Goal: Task Accomplishment & Management: Use online tool/utility

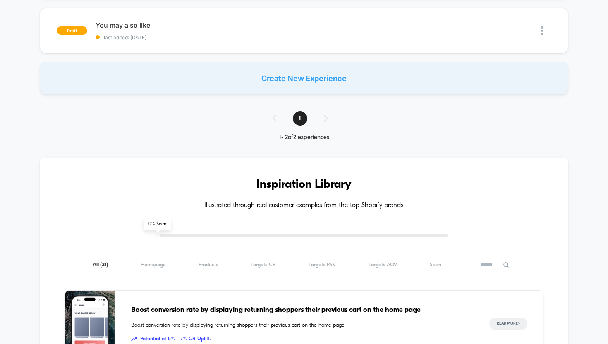
scroll to position [78, 0]
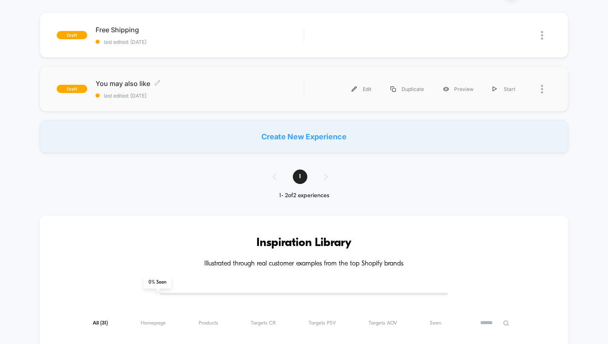
click at [163, 98] on span "last edited: [DATE]" at bounding box center [200, 96] width 209 height 6
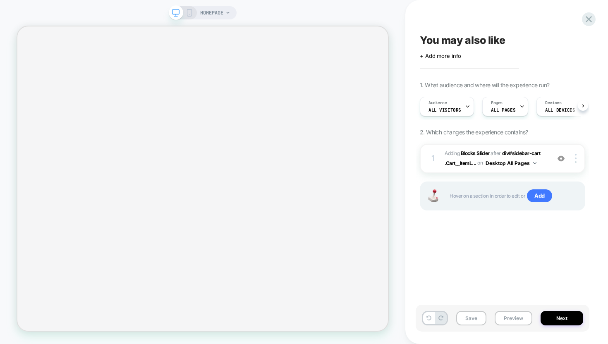
scroll to position [0, 0]
click at [513, 318] on button "Preview" at bounding box center [514, 318] width 38 height 14
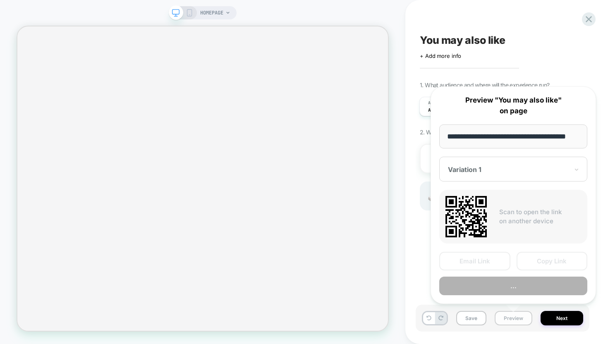
scroll to position [0, 8]
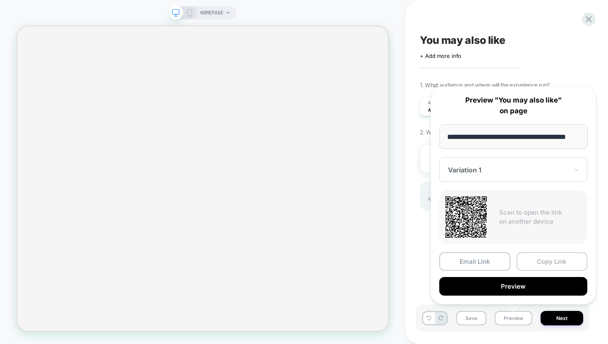
click at [556, 264] on button "Copy Link" at bounding box center [552, 261] width 71 height 19
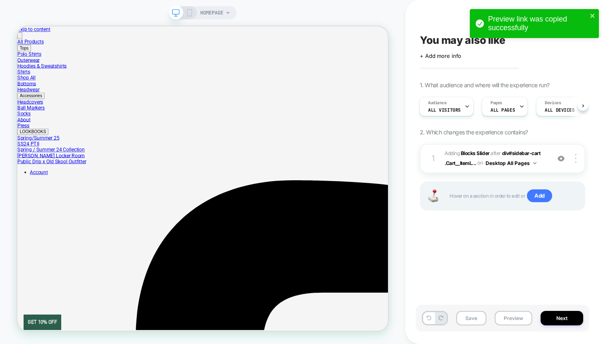
scroll to position [0, 0]
click at [591, 14] on icon "close" at bounding box center [593, 15] width 6 height 7
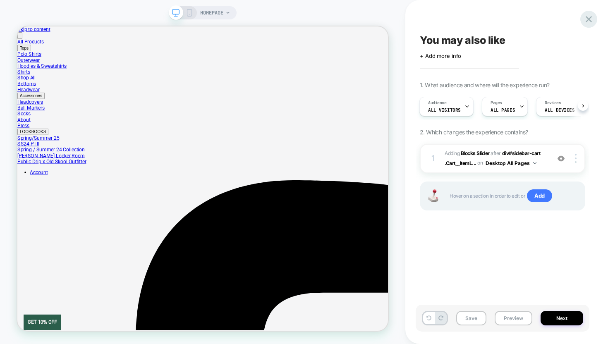
click at [589, 18] on icon at bounding box center [589, 19] width 6 height 6
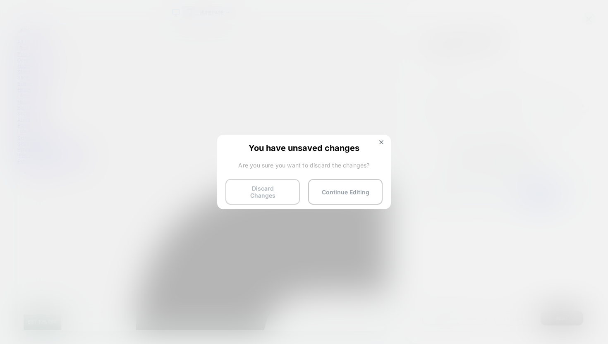
click at [283, 192] on button "Discard Changes" at bounding box center [263, 192] width 75 height 26
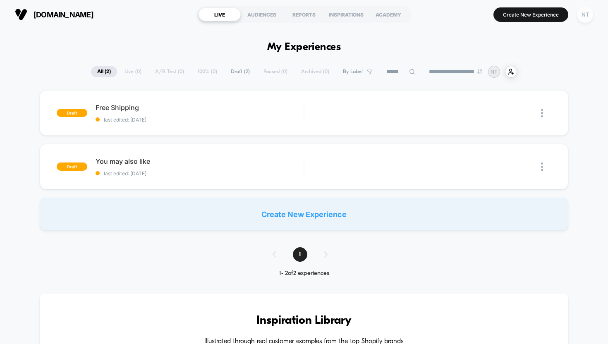
click at [582, 16] on div "NT" at bounding box center [585, 15] width 16 height 16
click at [221, 118] on span "last edited: [DATE]" at bounding box center [200, 120] width 209 height 6
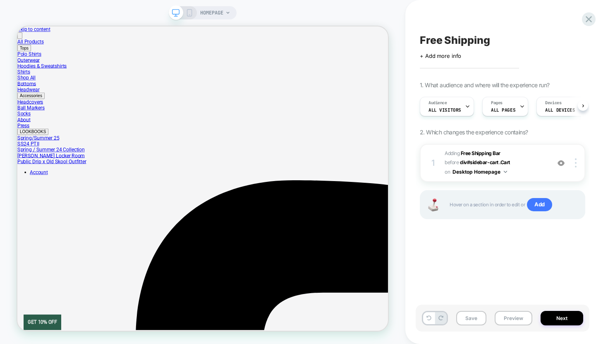
scroll to position [0, 0]
click at [472, 66] on div at bounding box center [478, 67] width 29 height 10
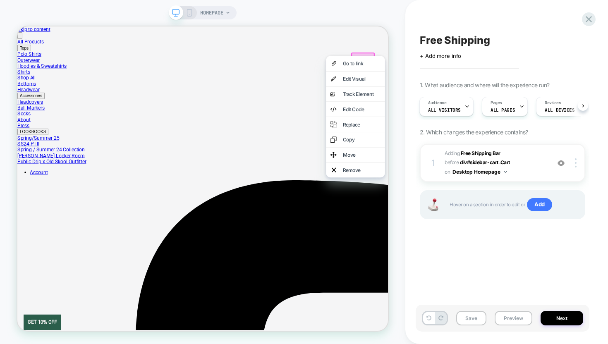
click at [396, 44] on div "HOMEPAGE" at bounding box center [203, 172] width 406 height 328
click at [382, 15] on div "HOMEPAGE" at bounding box center [203, 172] width 406 height 328
click at [249, 10] on div "HOMEPAGE" at bounding box center [203, 172] width 406 height 328
click at [224, 13] on div "HOMEPAGE" at bounding box center [215, 12] width 30 height 13
click at [253, 16] on div "HOMEPAGE" at bounding box center [203, 172] width 406 height 328
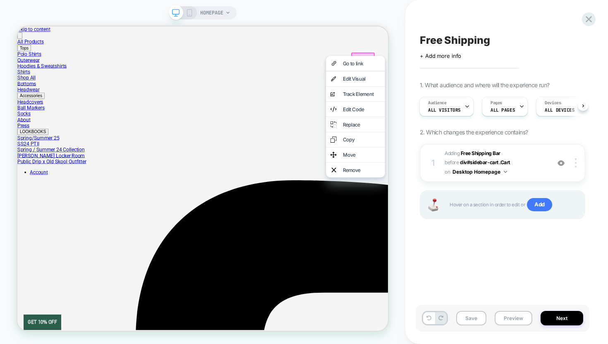
click at [407, 140] on div "Free Shipping Click to edit experience details + Add more info 1. What audience…" at bounding box center [507, 172] width 203 height 344
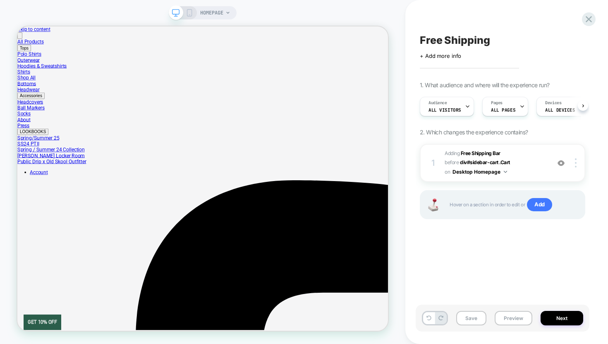
scroll to position [0, 0]
click at [227, 12] on icon at bounding box center [228, 12] width 5 height 5
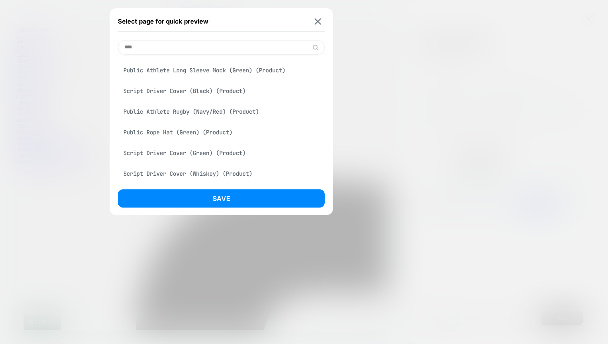
scroll to position [0, 0]
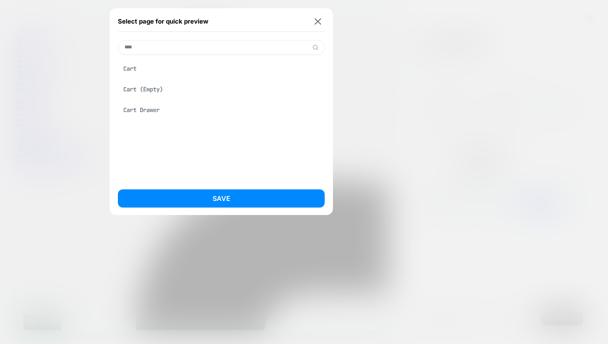
type input "****"
click at [135, 74] on div "Cart" at bounding box center [221, 69] width 207 height 16
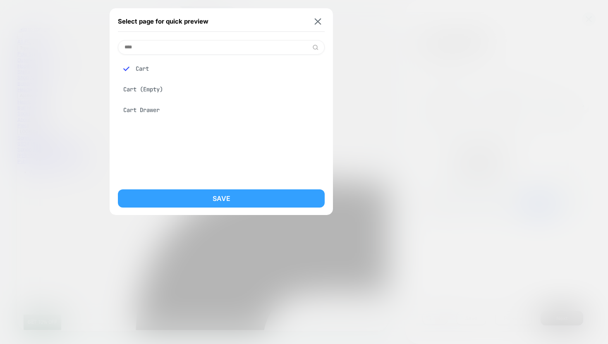
click at [227, 203] on button "Save" at bounding box center [221, 199] width 207 height 18
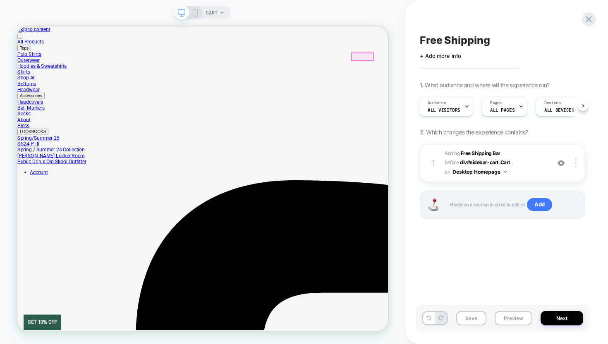
click at [472, 68] on div at bounding box center [478, 67] width 29 height 10
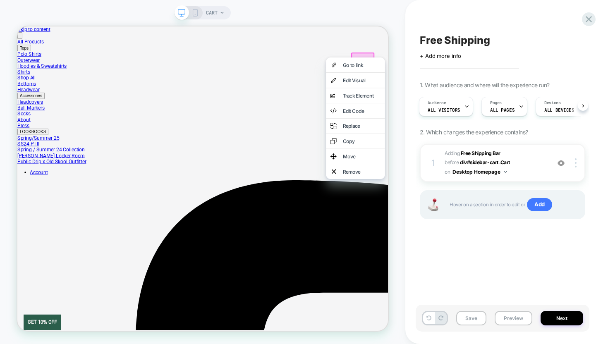
click at [472, 68] on div "Go to link" at bounding box center [468, 78] width 79 height 20
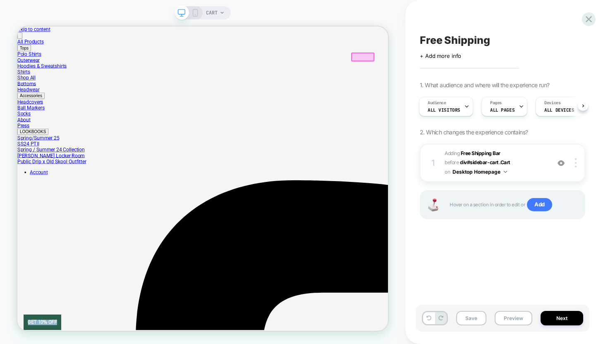
click at [472, 68] on div at bounding box center [478, 67] width 31 height 12
